Goal: Transaction & Acquisition: Purchase product/service

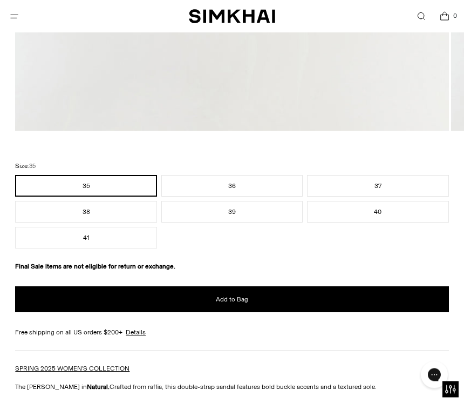
scroll to position [642, 0]
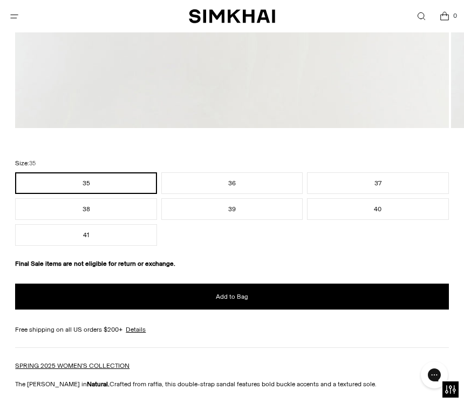
click at [129, 209] on button "38" at bounding box center [85, 209] width 141 height 22
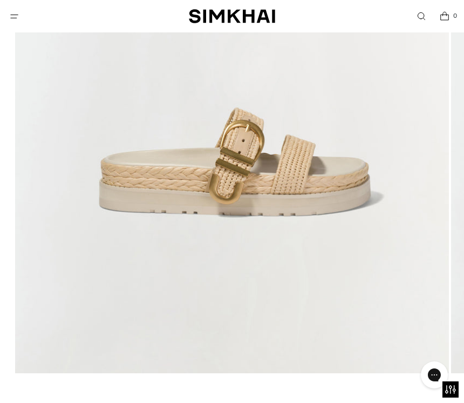
scroll to position [396, 0]
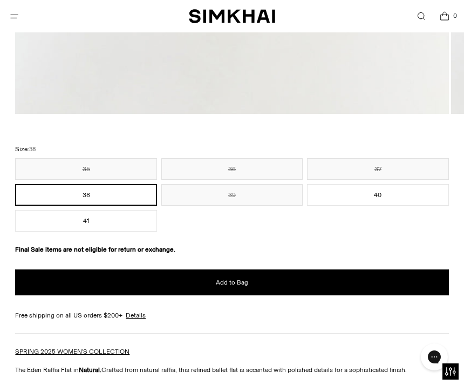
scroll to position [655, 0]
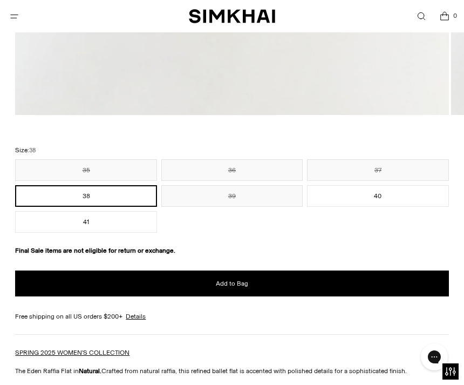
click at [238, 283] on span "Add to Bag" at bounding box center [232, 283] width 32 height 9
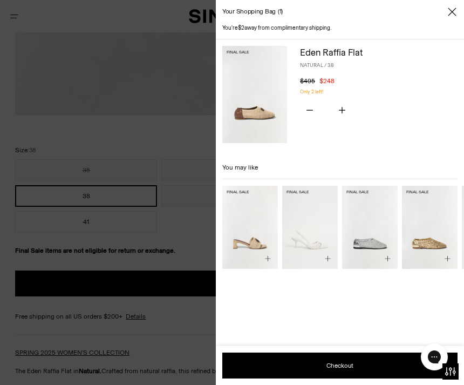
click at [452, 9] on icon "Close" at bounding box center [452, 11] width 9 height 11
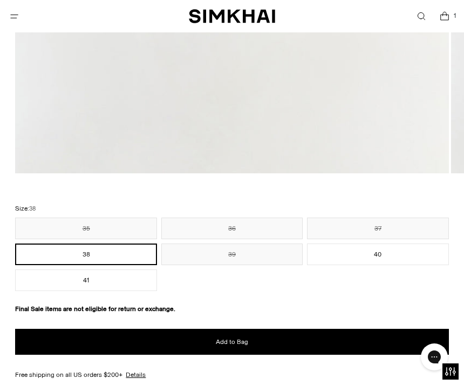
scroll to position [534, 0]
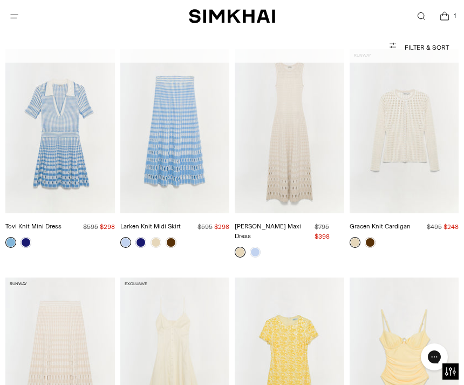
scroll to position [4784, 0]
